Goal: Find specific page/section: Find specific page/section

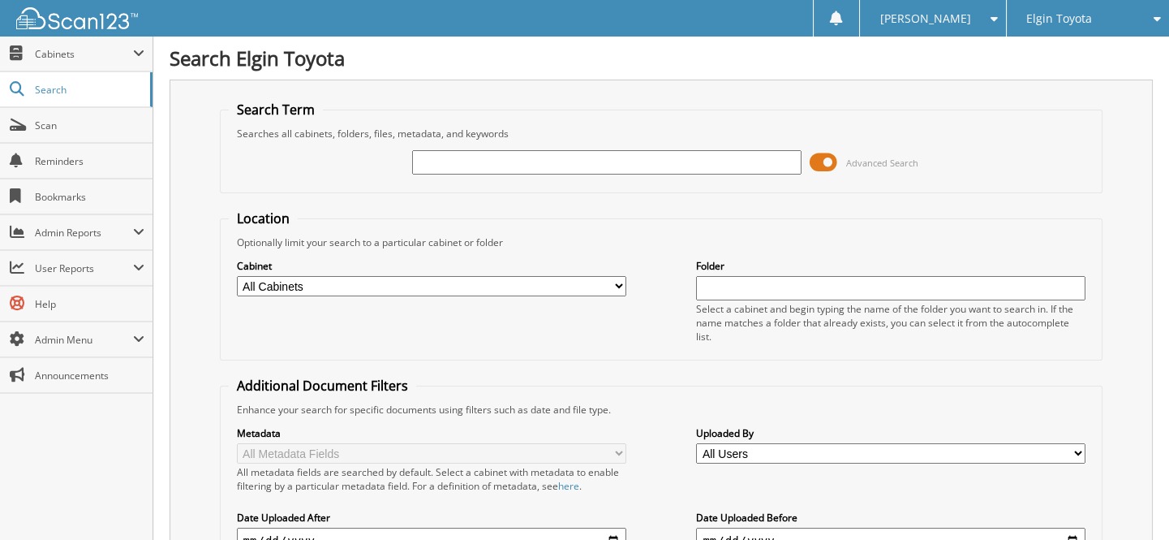
click at [503, 168] on input "text" at bounding box center [607, 162] width 390 height 24
click at [742, 162] on input "25115690810" at bounding box center [607, 162] width 390 height 24
paste input "[US_VEHICLE_IDENTIFICATION_NUMBER]"
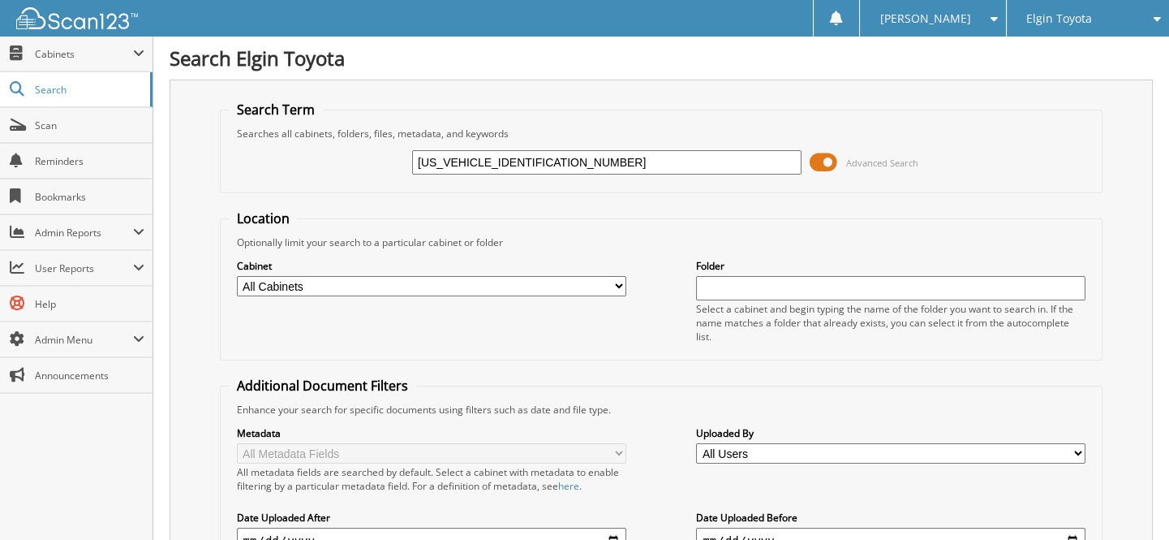
type input "[US_VEHICLE_IDENTIFICATION_NUMBER]"
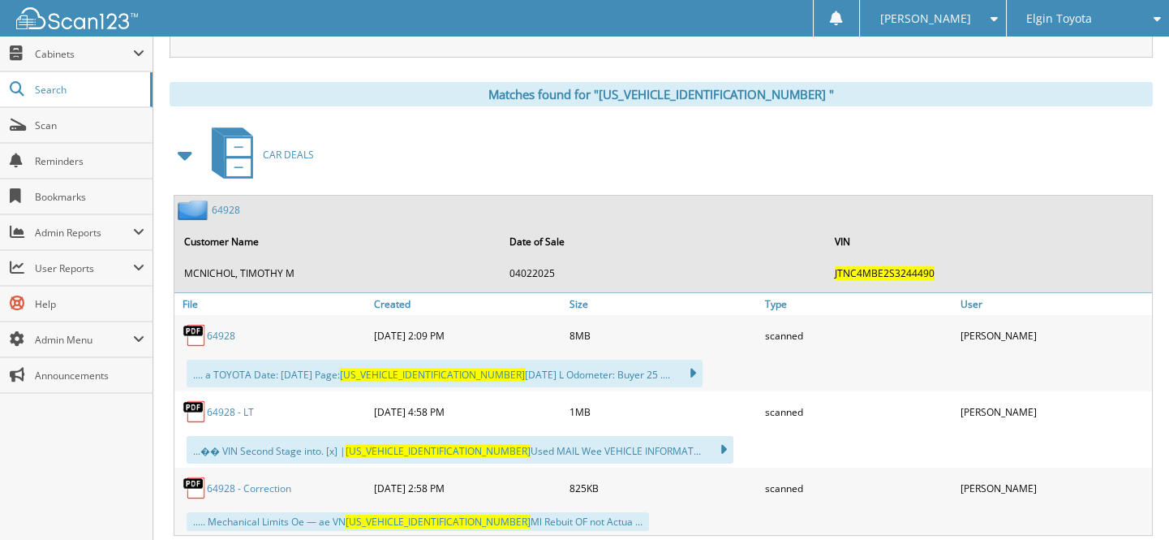
scroll to position [738, 0]
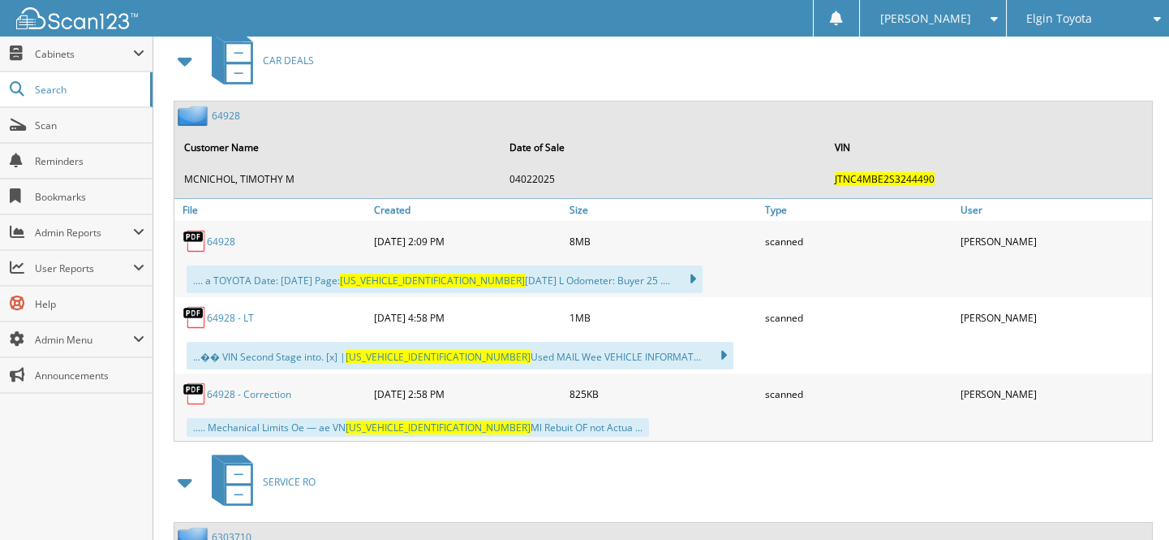
click at [265, 390] on div "6 4 9 2 8 - C o r r e c t i o n" at bounding box center [272, 393] width 196 height 32
click at [265, 377] on div "6 4 9 2 8 - C o r r e c t i o n" at bounding box center [272, 393] width 196 height 32
click at [264, 387] on link "6 4 9 2 8 - C o r r e c t i o n" at bounding box center [249, 394] width 84 height 14
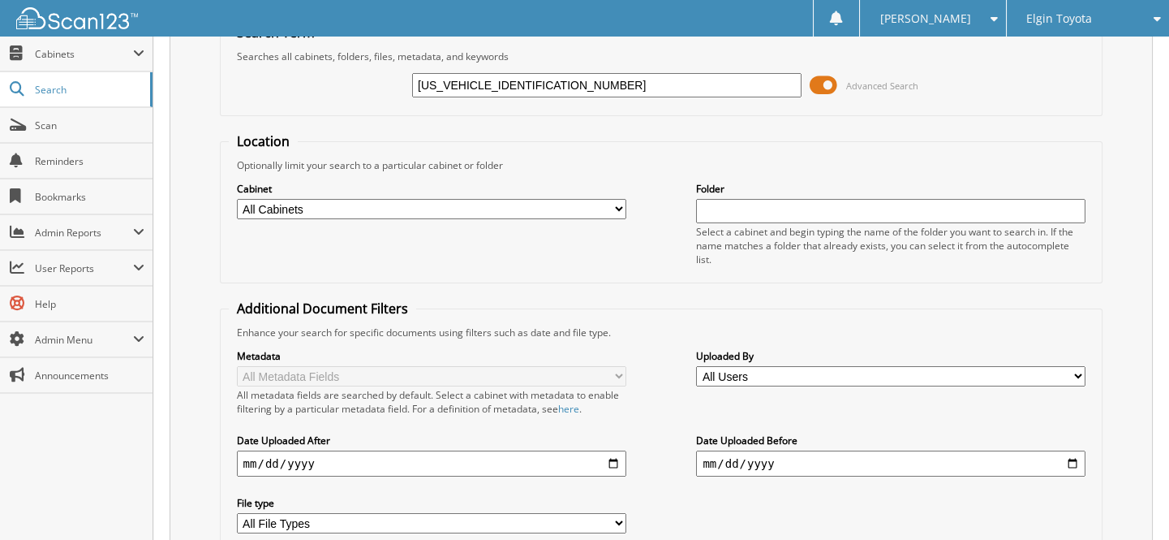
scroll to position [0, 0]
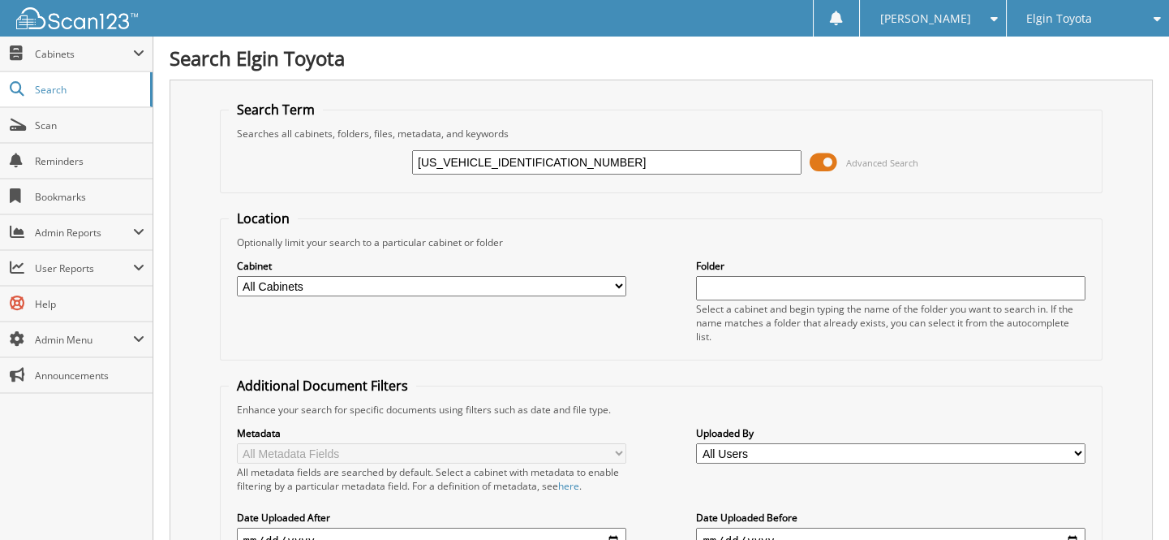
click at [656, 159] on input "[US_VEHICLE_IDENTIFICATION_NUMBER]" at bounding box center [607, 162] width 390 height 24
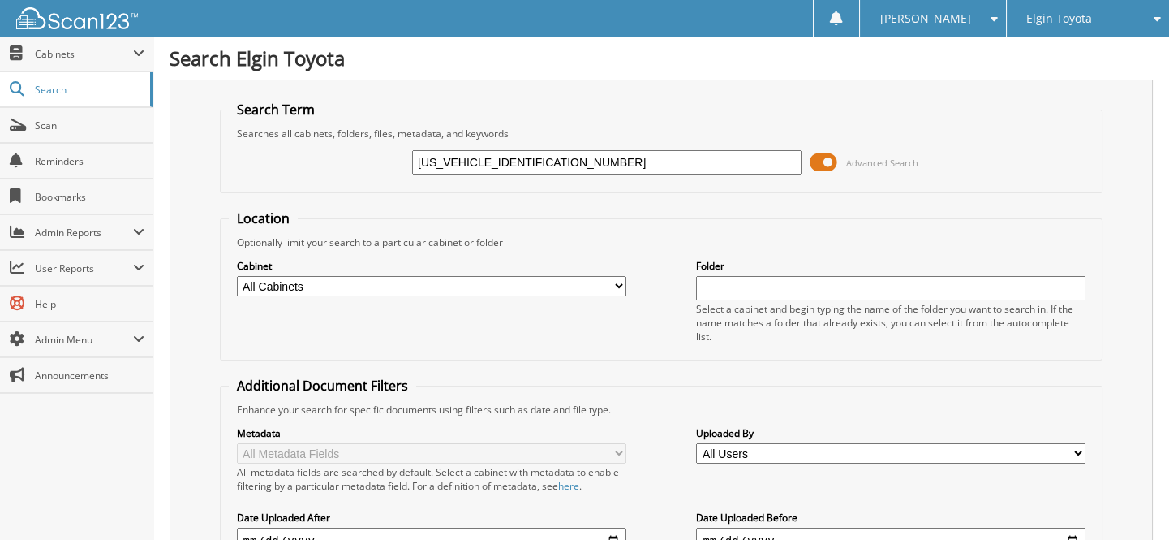
paste input "7MUCAABG1SV145581"
type input "7MUCAABG1SV145581"
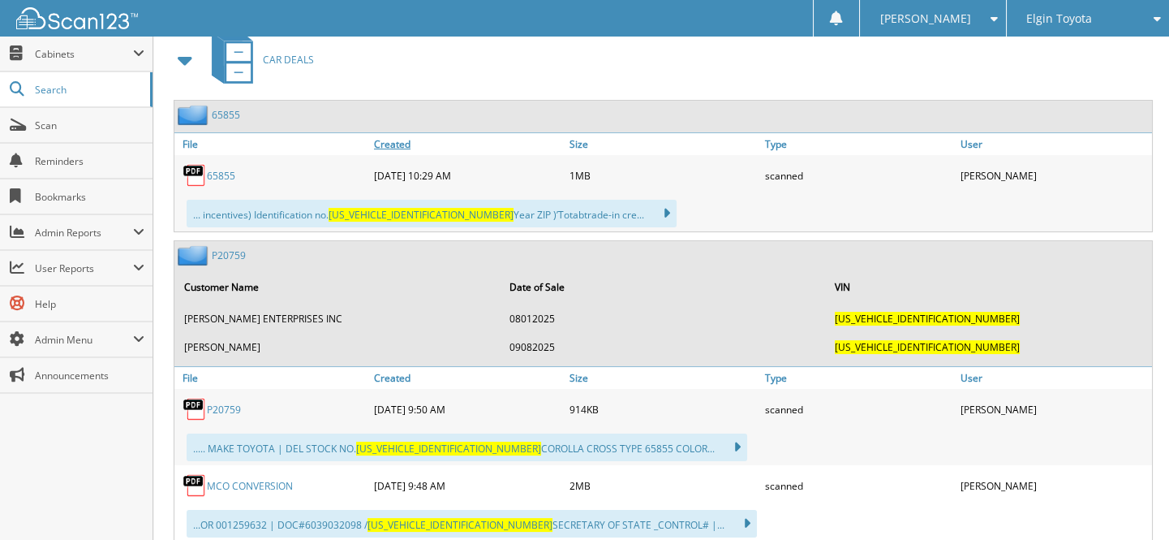
scroll to position [885, 0]
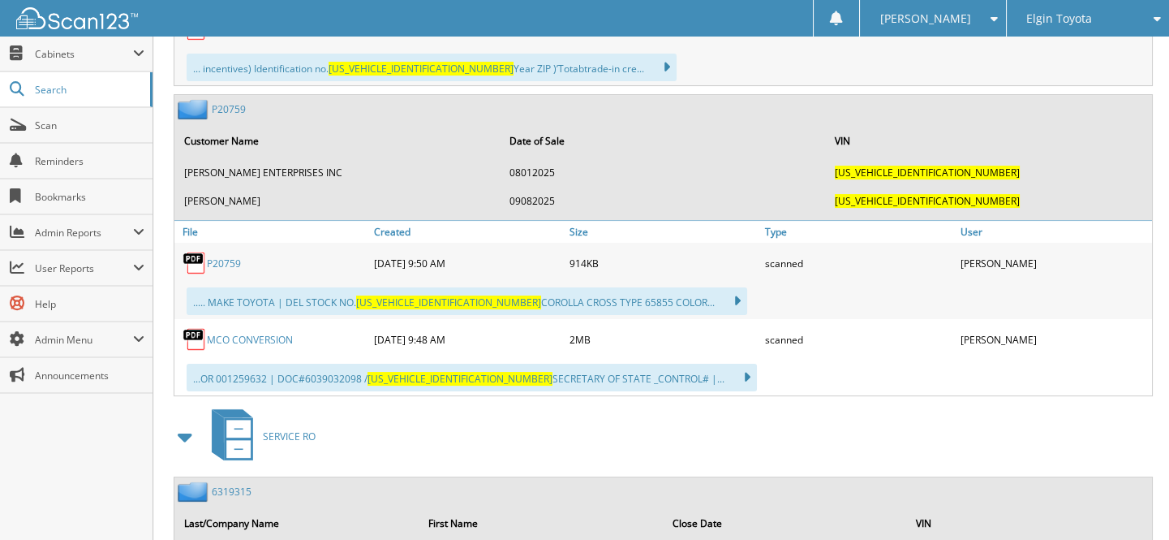
click at [245, 333] on div "MCO CONVERSION" at bounding box center [272, 339] width 196 height 32
click at [245, 331] on div "MCO CONVERSION" at bounding box center [272, 339] width 196 height 32
click at [245, 333] on link "MCO CONVERSION" at bounding box center [250, 340] width 86 height 14
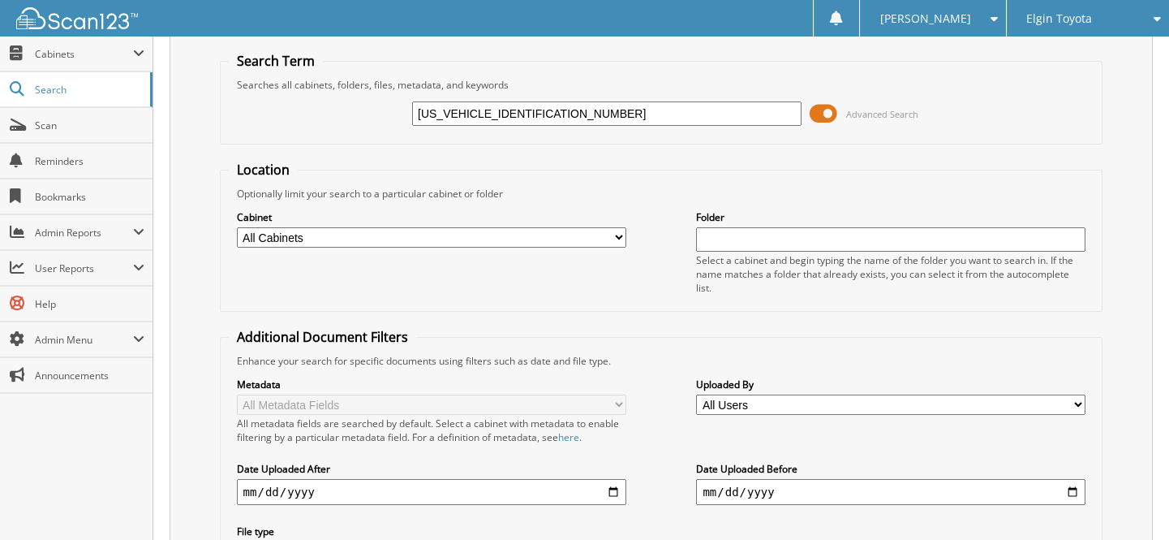
scroll to position [0, 0]
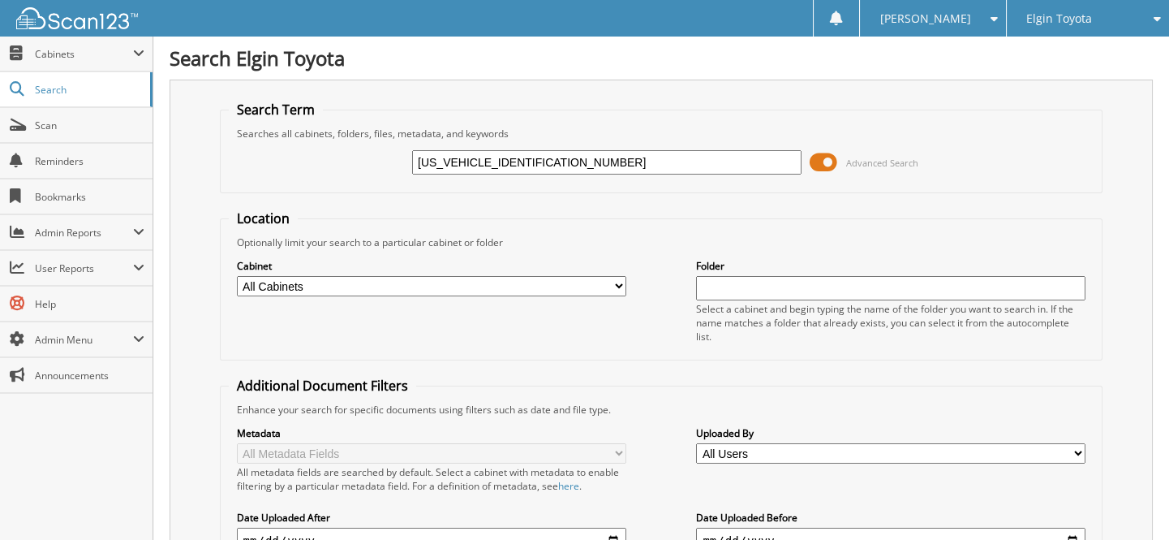
click at [640, 186] on fieldset "Search Term Searches all cabinets, folders, files, metadata, and keywords 7MUCA…" at bounding box center [662, 147] width 884 height 93
click at [635, 179] on div "7MUCAABG1SV145581 Advanced Search" at bounding box center [662, 162] width 866 height 44
click at [637, 171] on input "7MUCAABG1SV145581" at bounding box center [607, 162] width 390 height 24
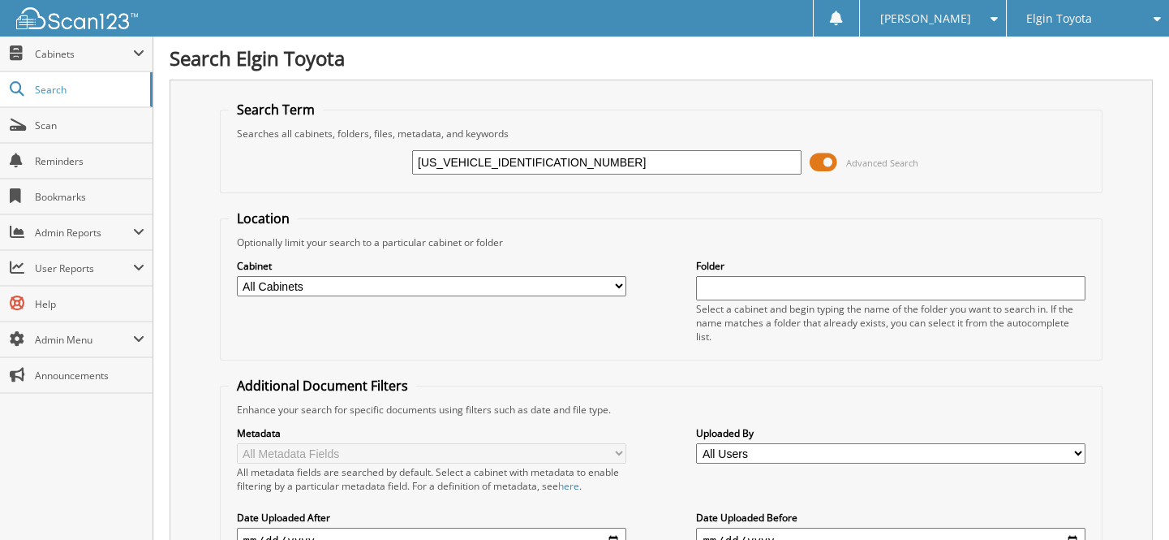
click at [637, 171] on input "7MUCAABG1SV145581" at bounding box center [607, 162] width 390 height 24
type input "64928"
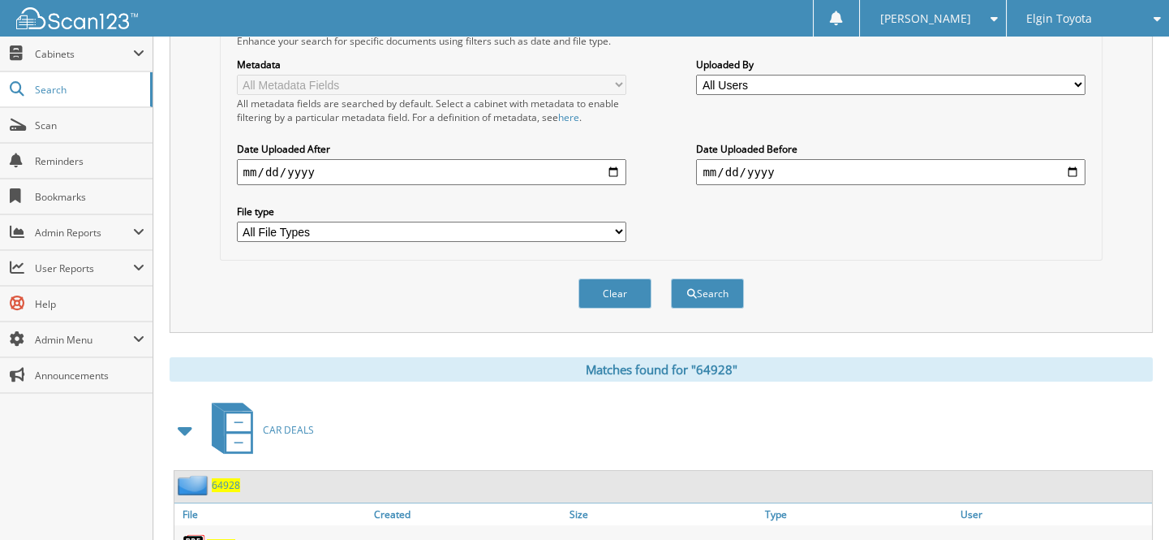
scroll to position [664, 0]
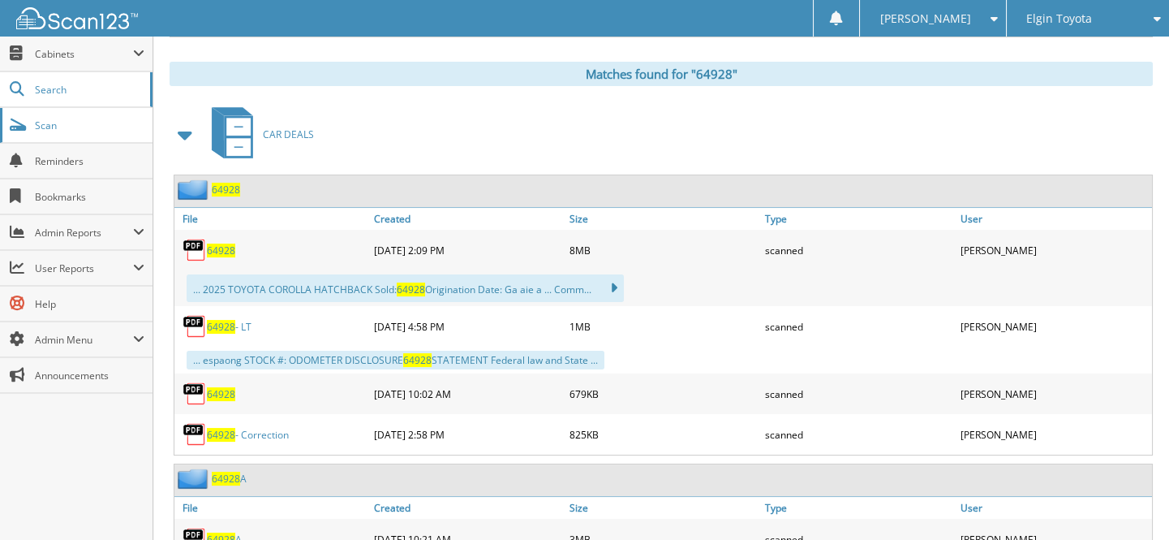
click at [88, 134] on link "Scan" at bounding box center [76, 125] width 153 height 35
